Goal: Navigation & Orientation: Go to known website

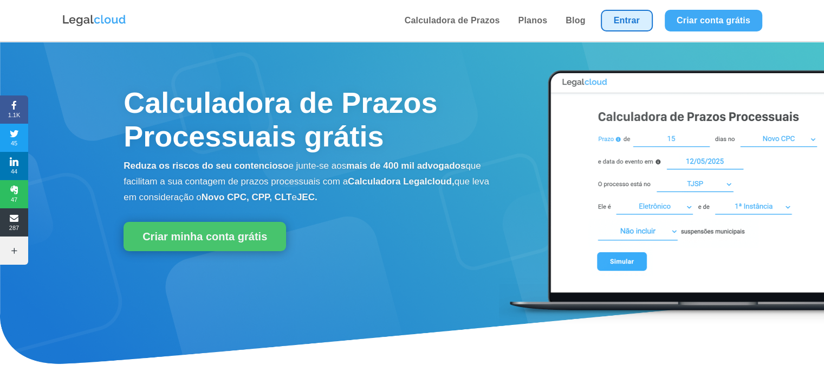
click at [629, 23] on link "Entrar" at bounding box center [627, 21] width 52 height 22
click at [644, 16] on link "Entrar" at bounding box center [627, 21] width 52 height 22
click at [644, 21] on link "Entrar" at bounding box center [627, 21] width 52 height 22
